Goal: Task Accomplishment & Management: Manage account settings

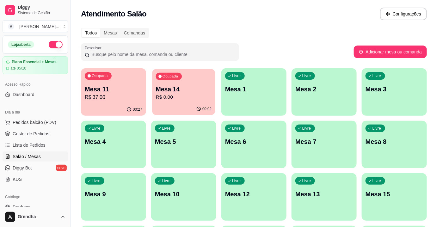
click at [170, 95] on p "R$ 0,00" at bounding box center [184, 97] width 56 height 7
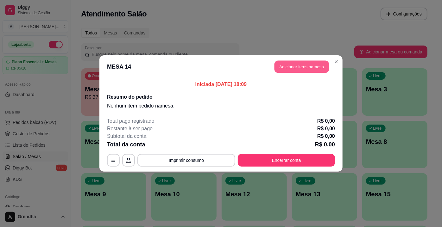
click at [292, 69] on button "Adicionar itens na mesa" at bounding box center [301, 67] width 54 height 12
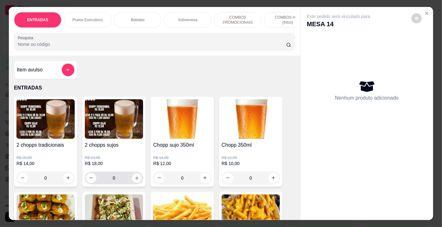
click at [135, 178] on icon "increase-product-quantity" at bounding box center [137, 178] width 5 height 5
type input "1"
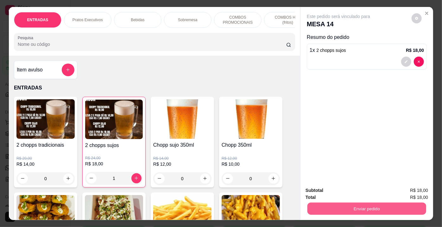
click at [395, 205] on button "Enviar pedido" at bounding box center [366, 209] width 119 height 12
click at [424, 193] on button "Enviar pedido" at bounding box center [412, 191] width 36 height 12
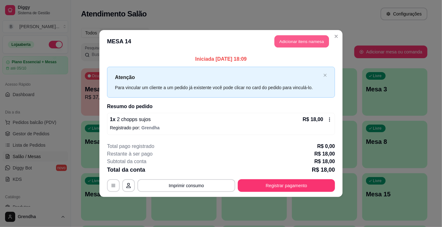
click at [301, 43] on button "Adicionar itens na mesa" at bounding box center [301, 41] width 54 height 12
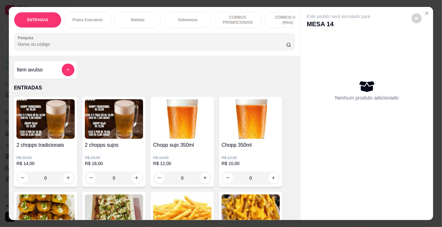
drag, startPoint x: 293, startPoint y: 66, endPoint x: 297, endPoint y: 68, distance: 3.4
click at [297, 68] on div "Item avulso ENTRADAS 2 chopps tradicionais R$ 20,00 R$ 14,00 0 2 chopps sujos R…" at bounding box center [154, 138] width 291 height 165
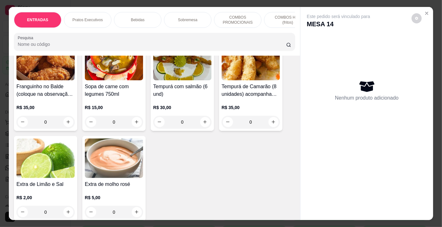
scroll to position [267, 0]
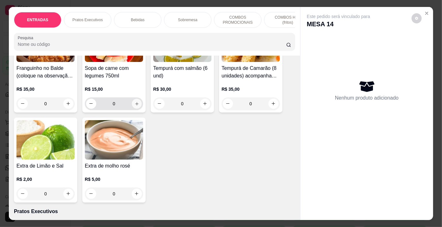
click at [135, 104] on icon "increase-product-quantity" at bounding box center [137, 103] width 5 height 5
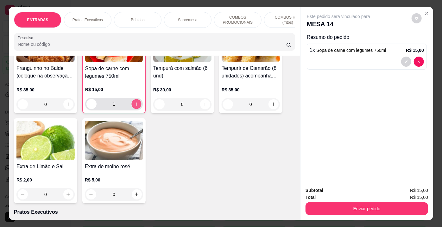
click at [135, 104] on icon "increase-product-quantity" at bounding box center [136, 104] width 5 height 5
type input "2"
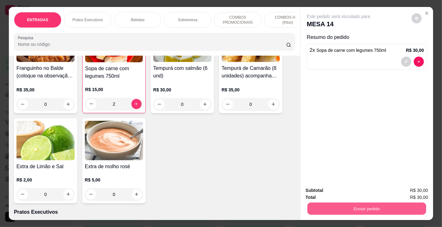
click at [362, 205] on button "Enviar pedido" at bounding box center [366, 209] width 119 height 12
click at [412, 192] on button "Enviar pedido" at bounding box center [412, 191] width 36 height 12
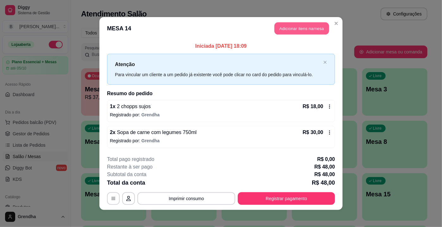
click at [301, 29] on button "Adicionar itens na mesa" at bounding box center [301, 28] width 54 height 12
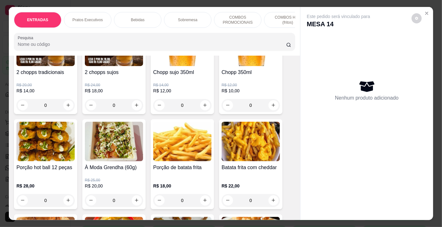
scroll to position [103, 0]
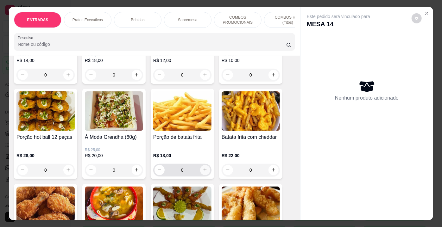
click at [202, 174] on button "increase-product-quantity" at bounding box center [205, 170] width 10 height 10
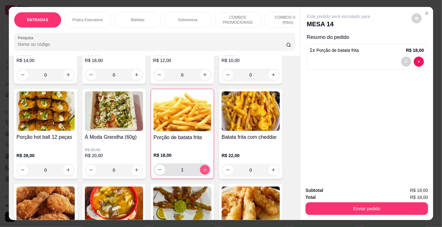
click at [202, 174] on button "increase-product-quantity" at bounding box center [205, 170] width 10 height 10
click at [155, 171] on button "decrease-product-quantity" at bounding box center [160, 170] width 10 height 10
type input "1"
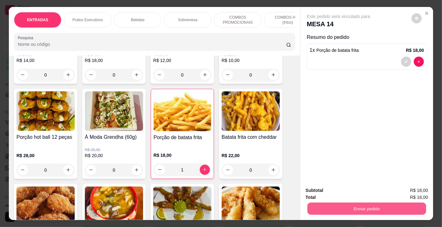
click at [351, 204] on button "Enviar pedido" at bounding box center [366, 209] width 119 height 12
click at [410, 194] on button "Enviar pedido" at bounding box center [411, 191] width 35 height 12
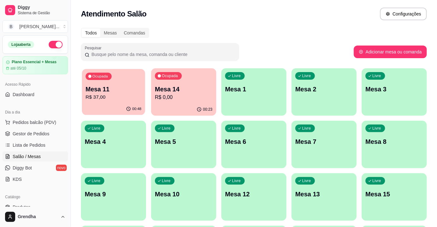
click at [97, 101] on p "R$ 37,00" at bounding box center [114, 97] width 56 height 7
click at [110, 89] on p "Mesa 11" at bounding box center [114, 89] width 56 height 9
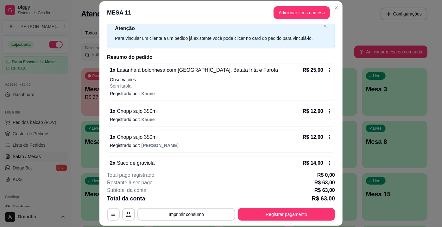
scroll to position [34, 0]
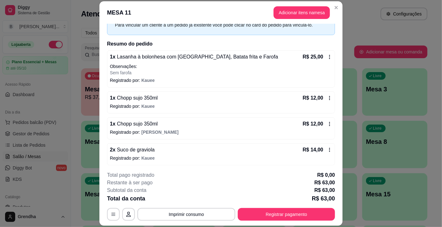
click at [327, 97] on icon at bounding box center [329, 98] width 5 height 5
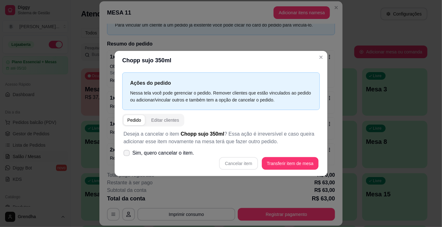
click at [138, 152] on span "Sim, quero cancelar o item." at bounding box center [163, 153] width 62 height 8
click at [127, 154] on input "Sim, quero cancelar o item." at bounding box center [125, 156] width 4 height 4
checkbox input "true"
click at [238, 166] on button "Cancelar item" at bounding box center [239, 164] width 38 height 12
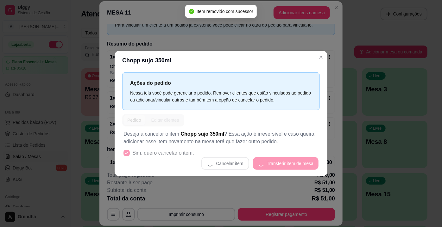
click at [326, 54] on header "Chopp sujo 350ml" at bounding box center [221, 60] width 213 height 19
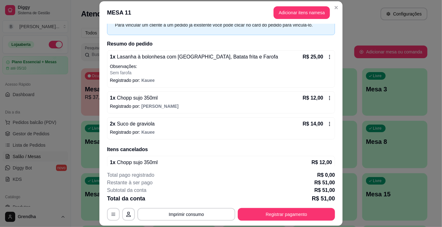
click at [327, 97] on icon at bounding box center [329, 98] width 5 height 5
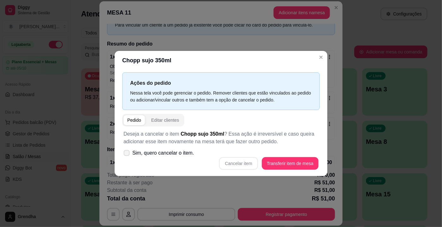
click at [127, 152] on icon at bounding box center [126, 152] width 5 height 3
click at [127, 154] on input "Sim, quero cancelar o item." at bounding box center [125, 156] width 4 height 4
checkbox input "true"
click at [234, 163] on button "Cancelar item" at bounding box center [239, 164] width 38 height 12
